Goal: Task Accomplishment & Management: Use online tool/utility

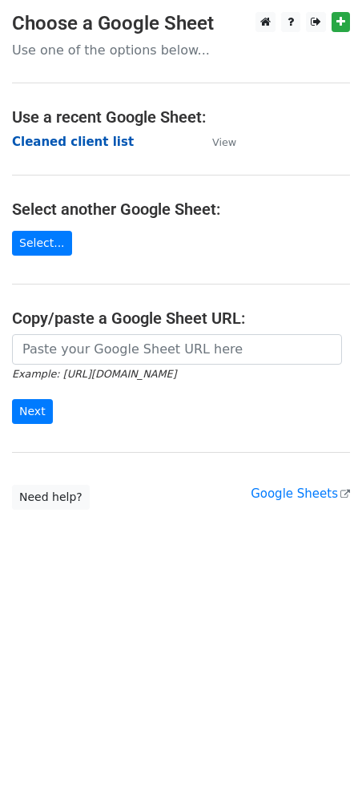
click at [75, 138] on strong "Cleaned client list" at bounding box center [73, 142] width 122 height 14
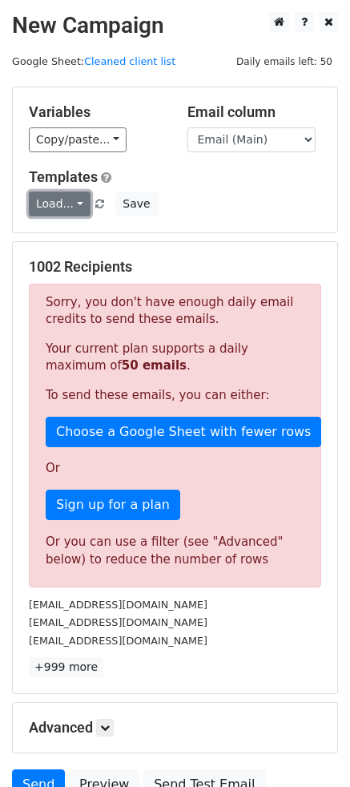
click at [70, 203] on link "Load..." at bounding box center [60, 203] width 62 height 25
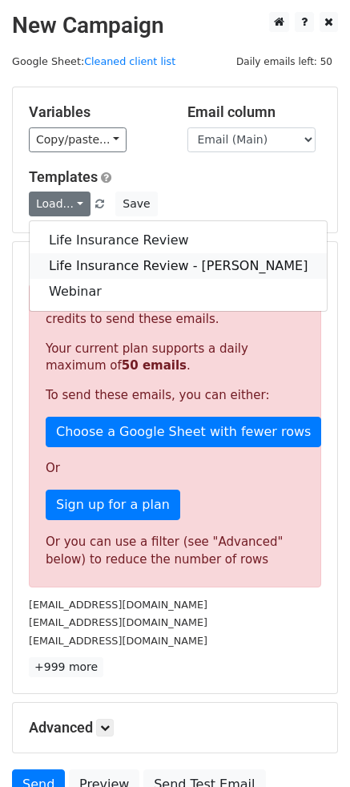
click at [83, 268] on link "Life Insurance Review - Robert" at bounding box center [178, 266] width 297 height 26
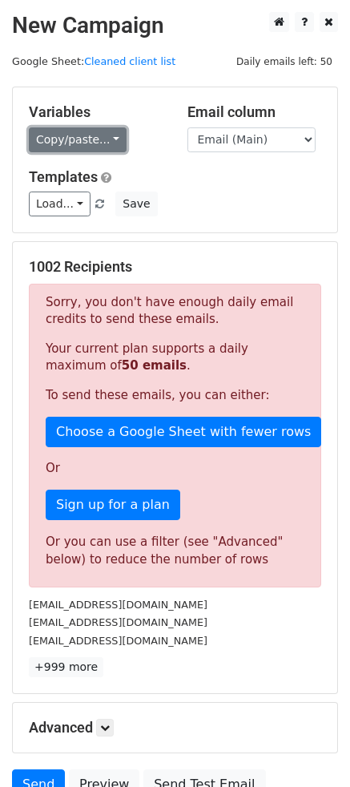
click at [103, 137] on link "Copy/paste..." at bounding box center [78, 139] width 98 height 25
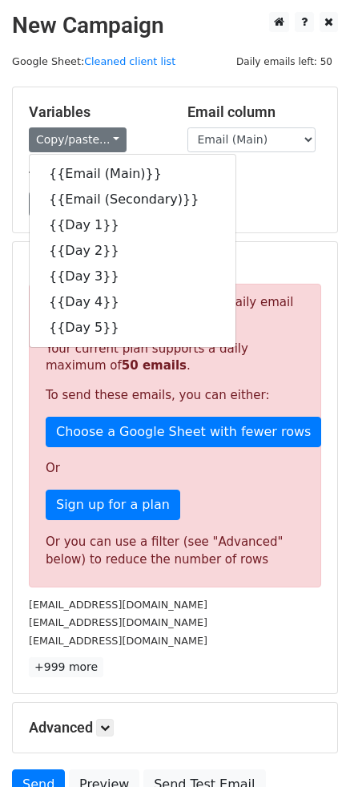
click at [253, 210] on div "Load... Life Insurance Review Life Insurance Review - Robert Webinar Save" at bounding box center [175, 203] width 316 height 25
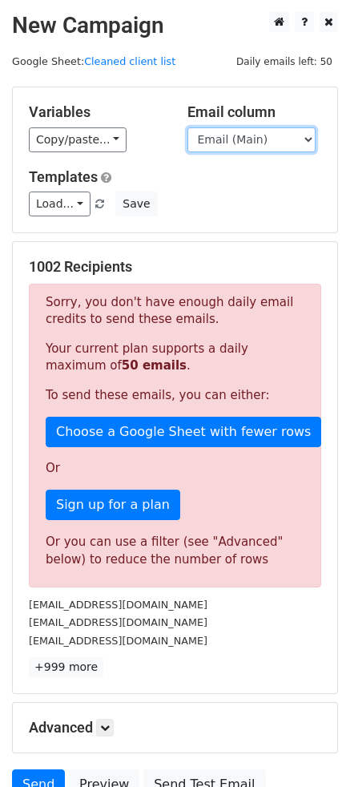
click at [267, 145] on select "Email (Main) Email (Secondary) Day 1 Day 2 Day 3 Day 4 Day 5" at bounding box center [251, 139] width 128 height 25
select select "Day 2"
click at [187, 127] on select "Email (Main) Email (Secondary) Day 1 Day 2 Day 3 Day 4 Day 5" at bounding box center [251, 139] width 128 height 25
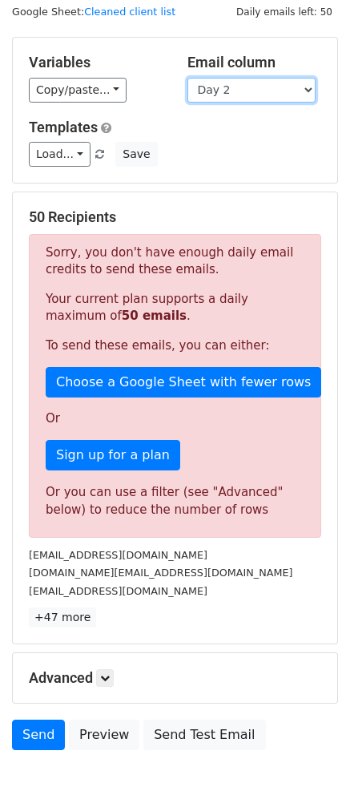
scroll to position [149, 0]
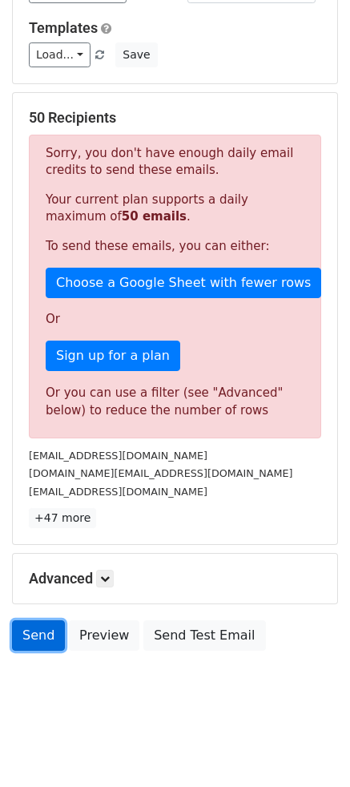
click at [47, 635] on link "Send" at bounding box center [38, 635] width 53 height 30
